Goal: Book appointment/travel/reservation

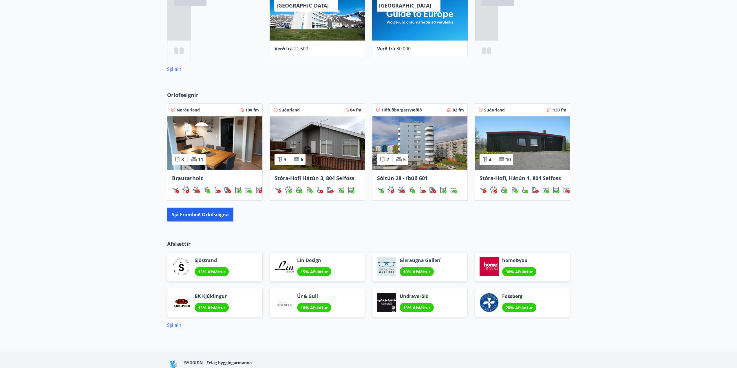
scroll to position [191, 0]
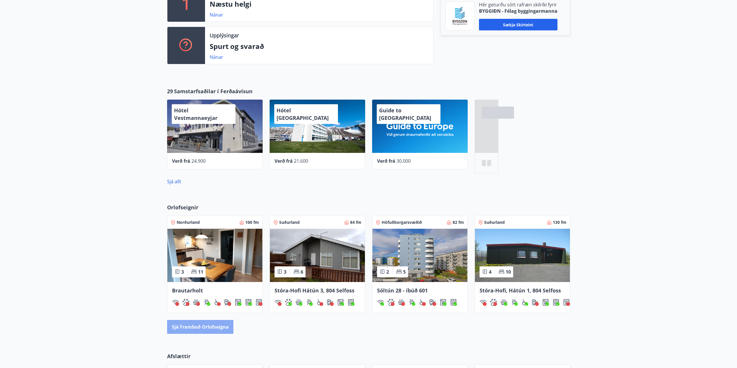
click at [213, 327] on button "Sjá framboð orlofseigna" at bounding box center [200, 327] width 66 height 14
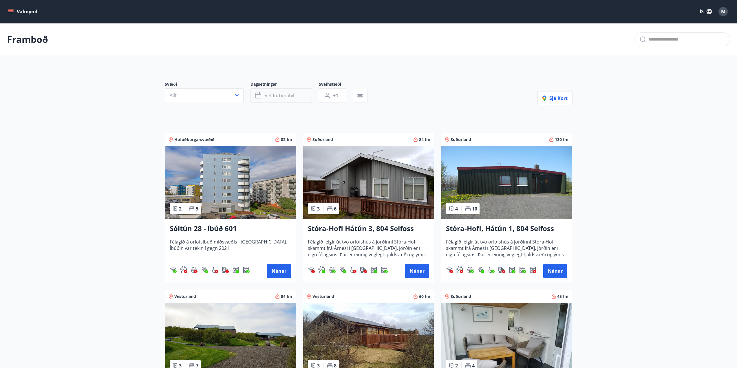
click at [265, 93] on span "Veldu tímabil" at bounding box center [280, 95] width 30 height 6
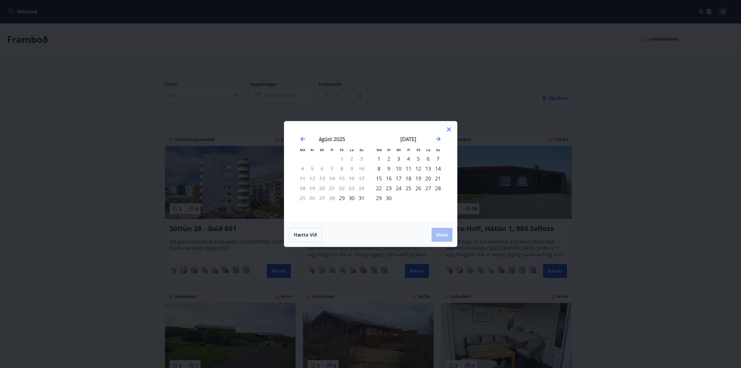
click at [343, 199] on div "29" at bounding box center [342, 198] width 10 height 10
click at [361, 199] on div "31" at bounding box center [362, 198] width 10 height 10
click at [442, 232] on span "Vista" at bounding box center [442, 235] width 12 height 6
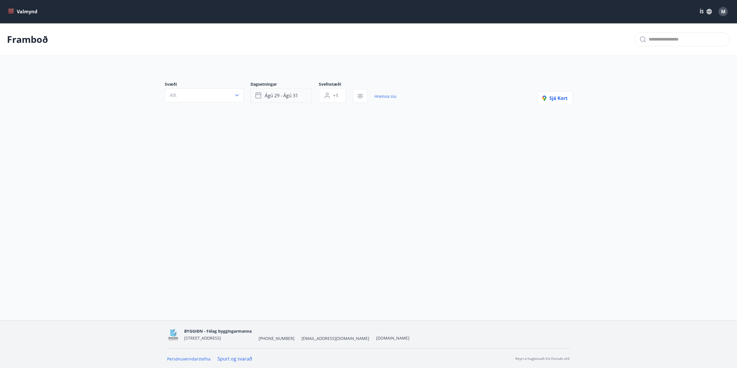
click at [288, 95] on span "ágú 29 - ágú 31" at bounding box center [281, 95] width 33 height 6
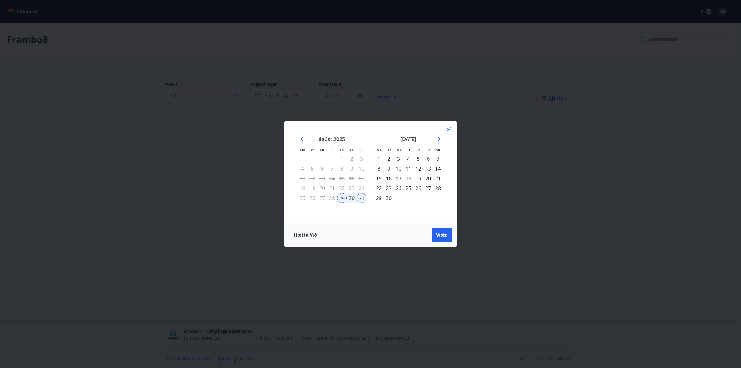
click at [352, 202] on div "30" at bounding box center [352, 198] width 10 height 10
click at [361, 199] on div "31" at bounding box center [362, 198] width 10 height 10
click at [441, 234] on span "Vista" at bounding box center [442, 235] width 12 height 6
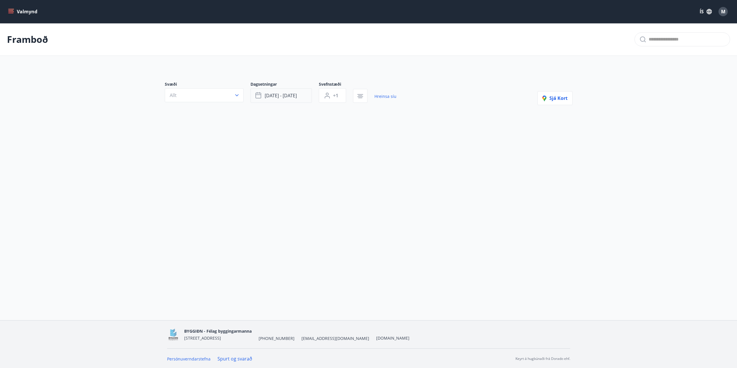
click at [296, 97] on span "[DATE] - [DATE]" at bounding box center [281, 95] width 32 height 6
